Goal: Navigation & Orientation: Find specific page/section

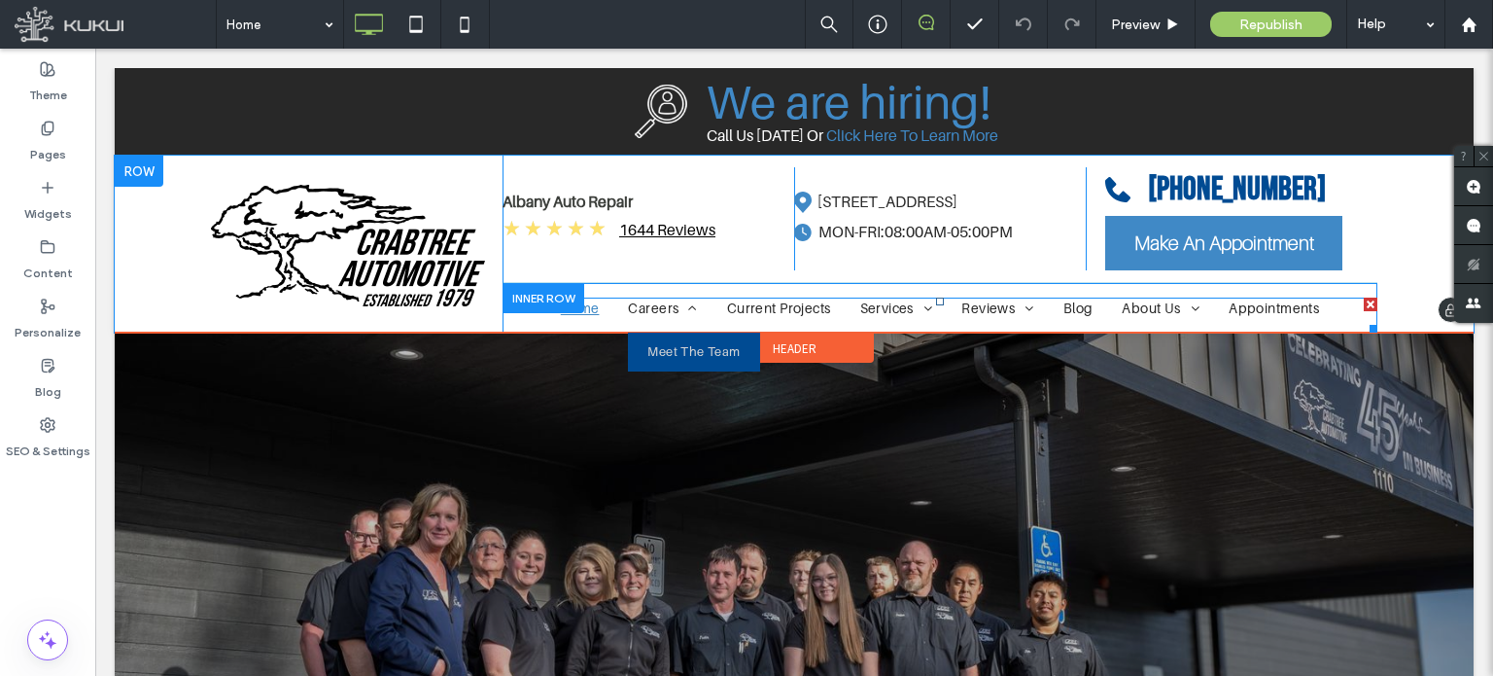
click at [661, 346] on span "Meet The Team" at bounding box center [693, 351] width 92 height 19
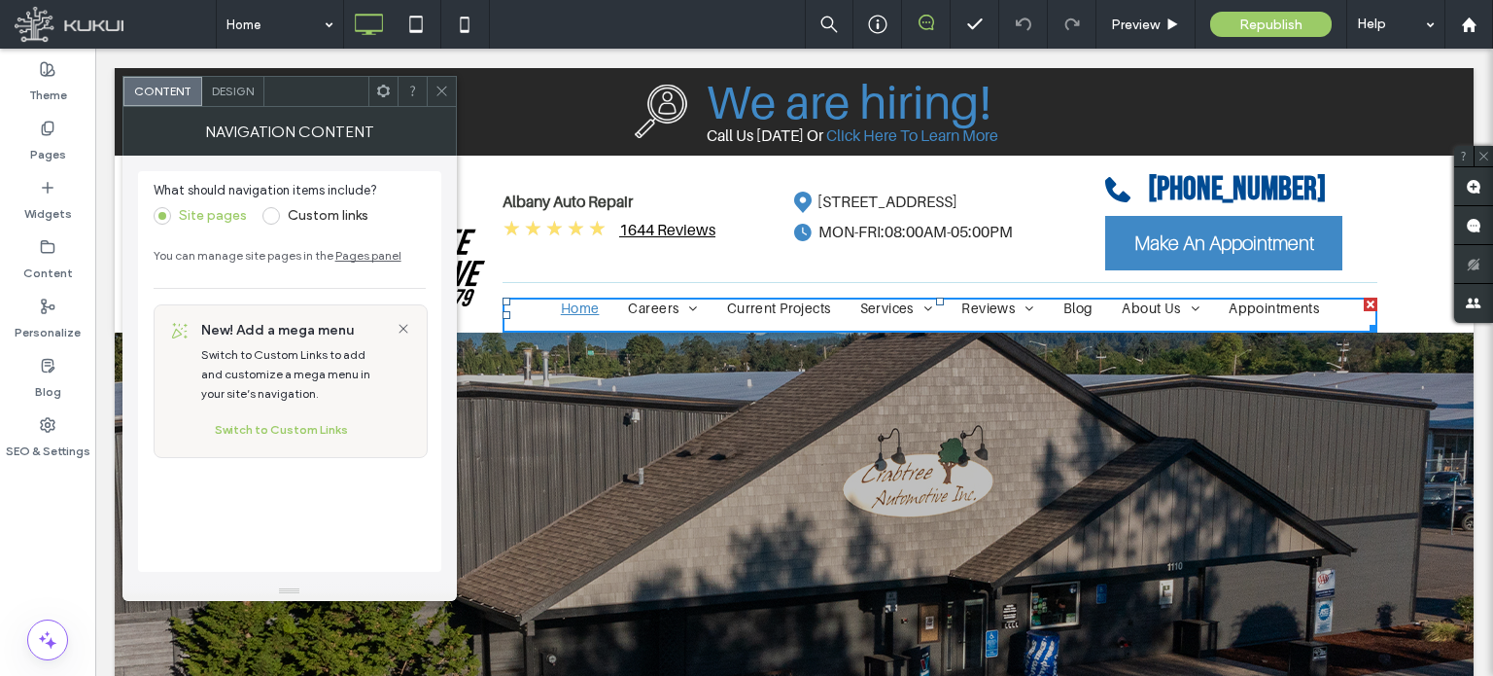
click at [441, 87] on icon at bounding box center [442, 91] width 15 height 15
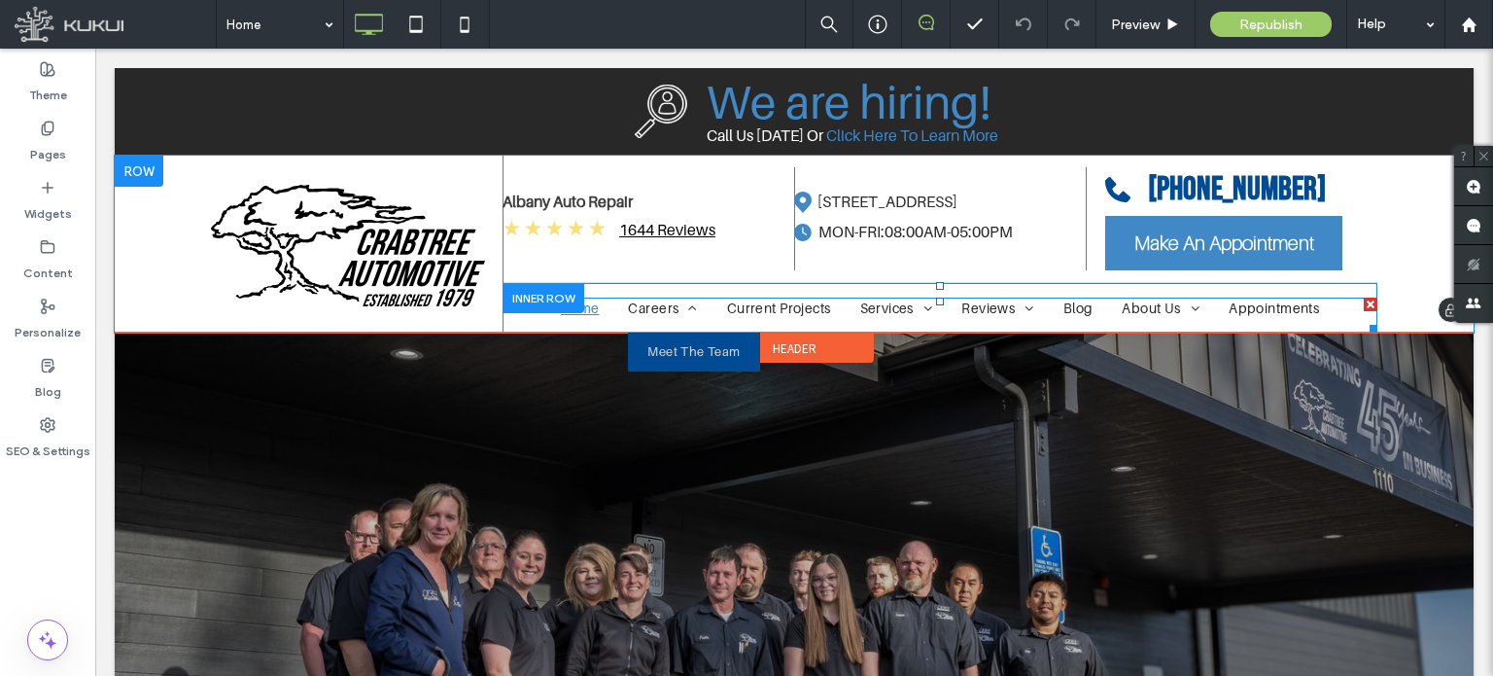
click at [663, 349] on span "Meet The Team" at bounding box center [693, 351] width 92 height 19
